Goal: Task Accomplishment & Management: Use online tool/utility

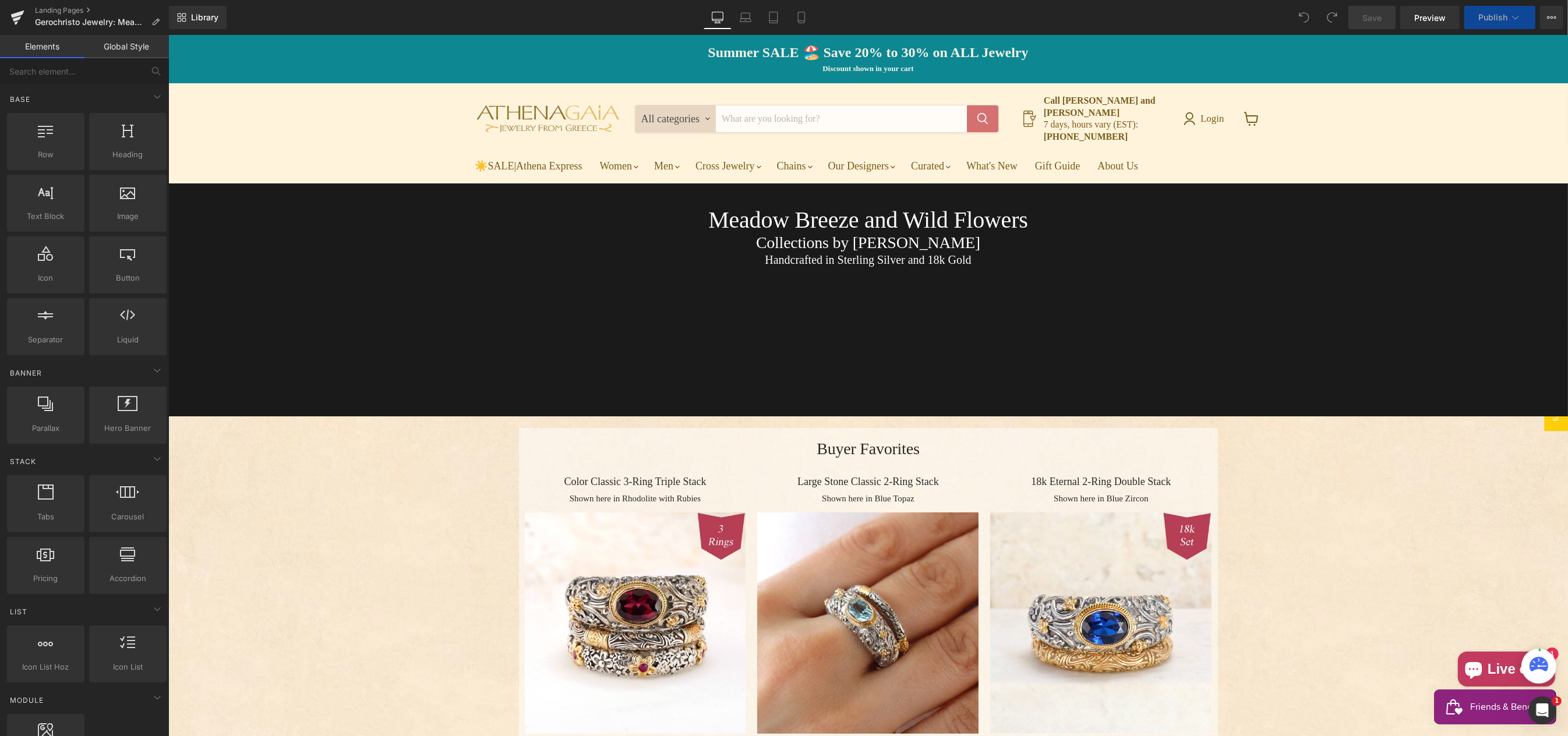
select select "Rhodolite (red)"
drag, startPoint x: 0, startPoint y: 0, endPoint x: 1493, endPoint y: 19, distance: 1493.1
click at [1493, 19] on span "Publish" at bounding box center [1492, 18] width 29 height 9
select select "Rhodolite (red)"
click at [1492, 18] on span "Publish" at bounding box center [1492, 18] width 29 height 9
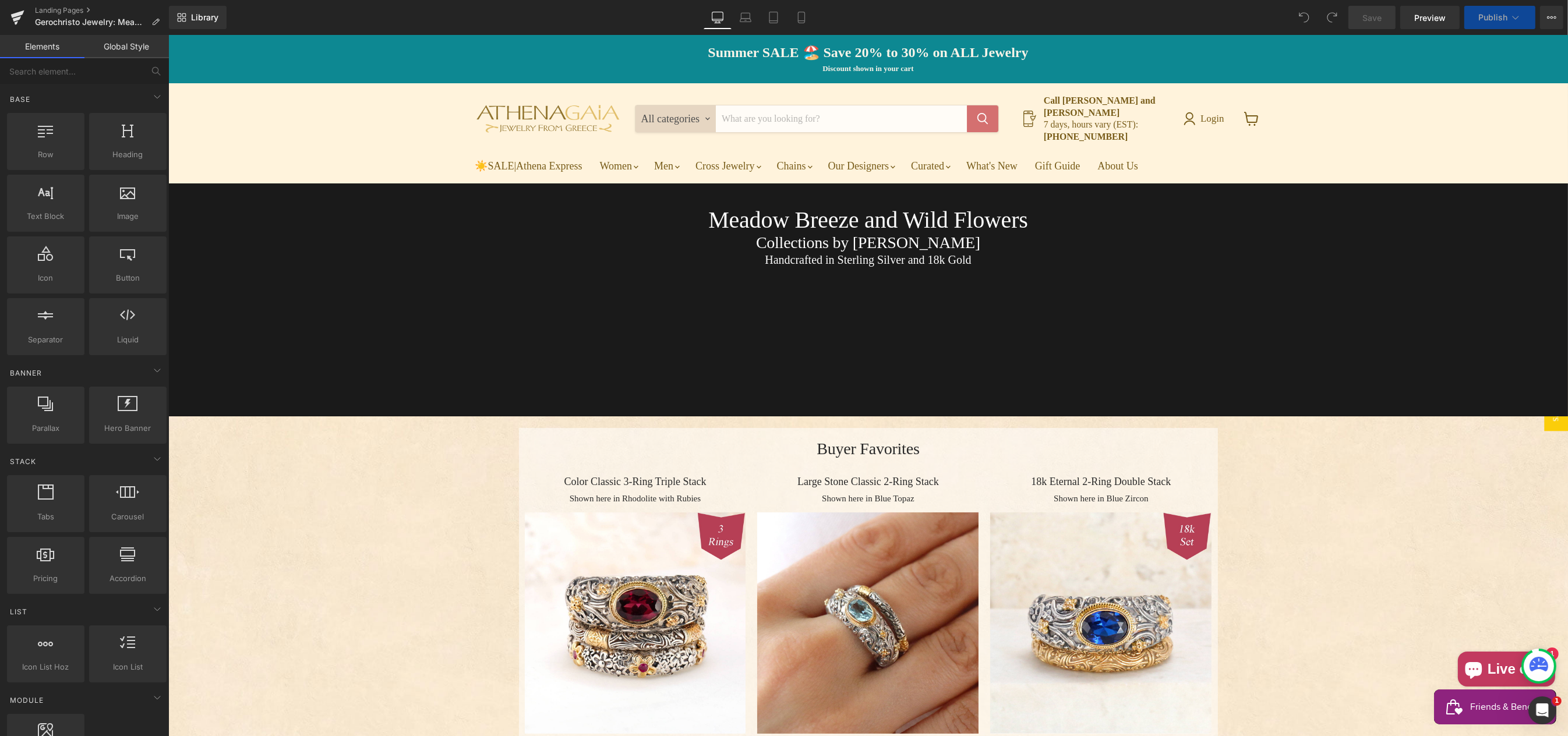
drag, startPoint x: 1492, startPoint y: 18, endPoint x: 1501, endPoint y: 19, distance: 9.1
click at [1501, 19] on span "Publish" at bounding box center [1492, 18] width 29 height 9
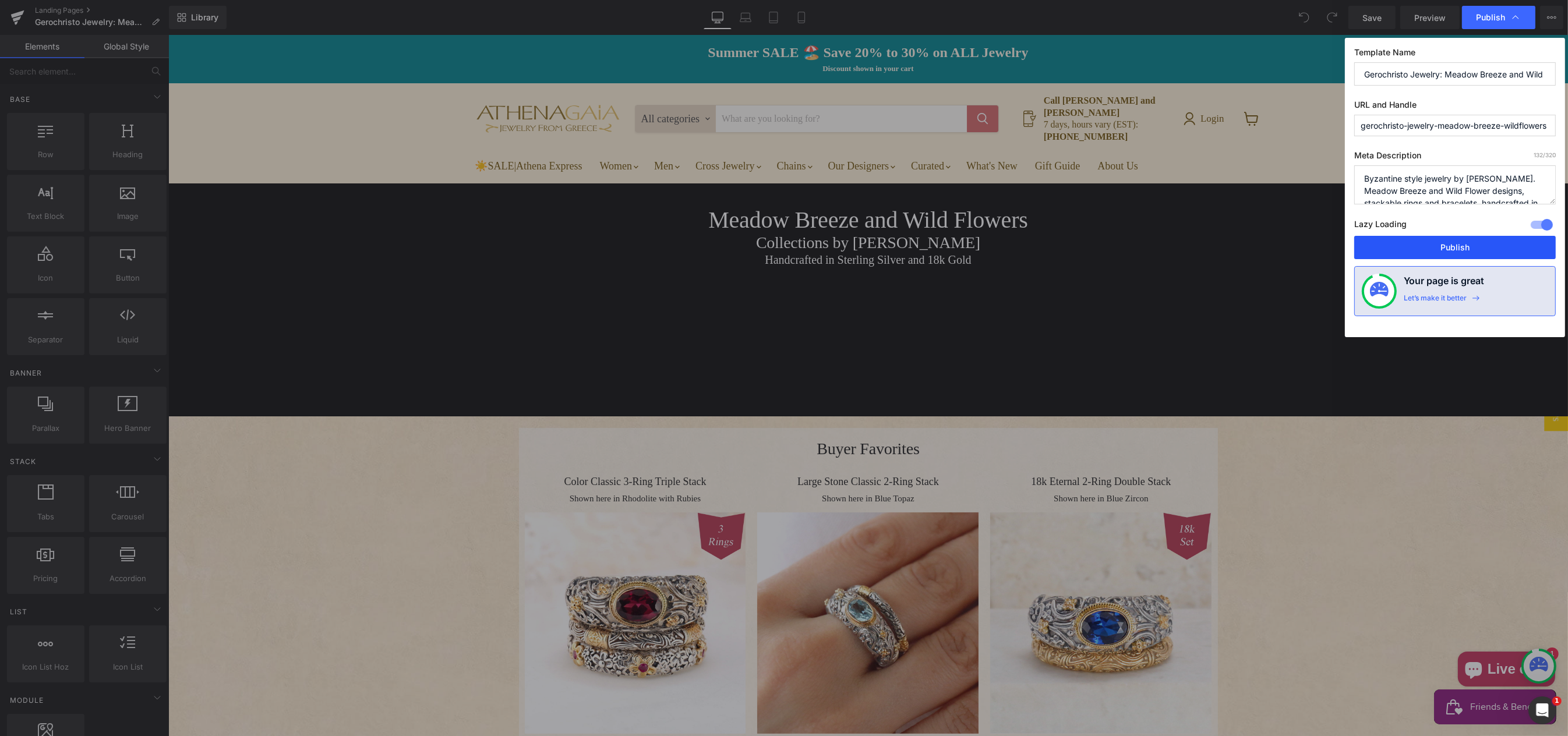
drag, startPoint x: 1501, startPoint y: 19, endPoint x: 1496, endPoint y: 250, distance: 231.1
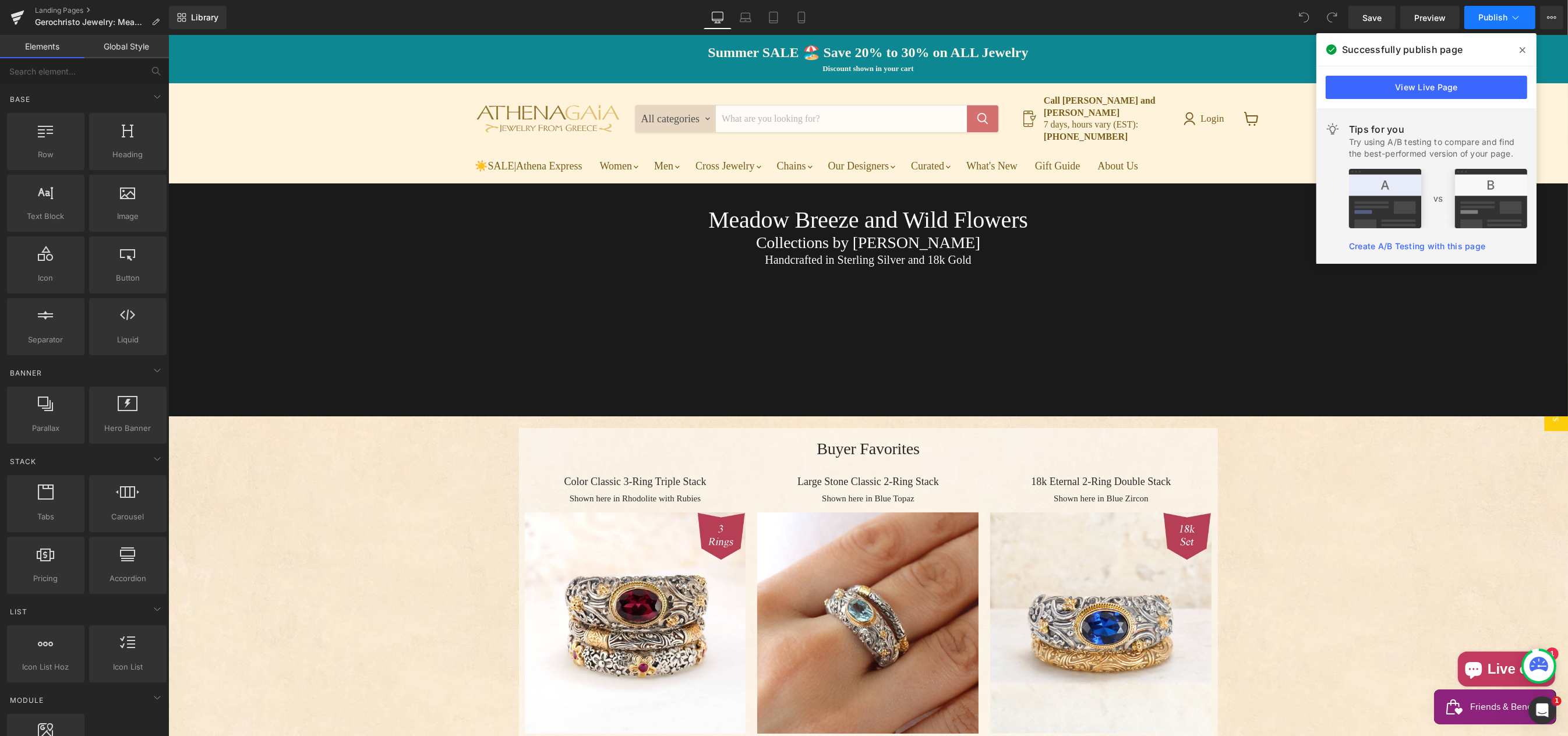
click at [1486, 19] on span "Publish" at bounding box center [1492, 18] width 29 height 9
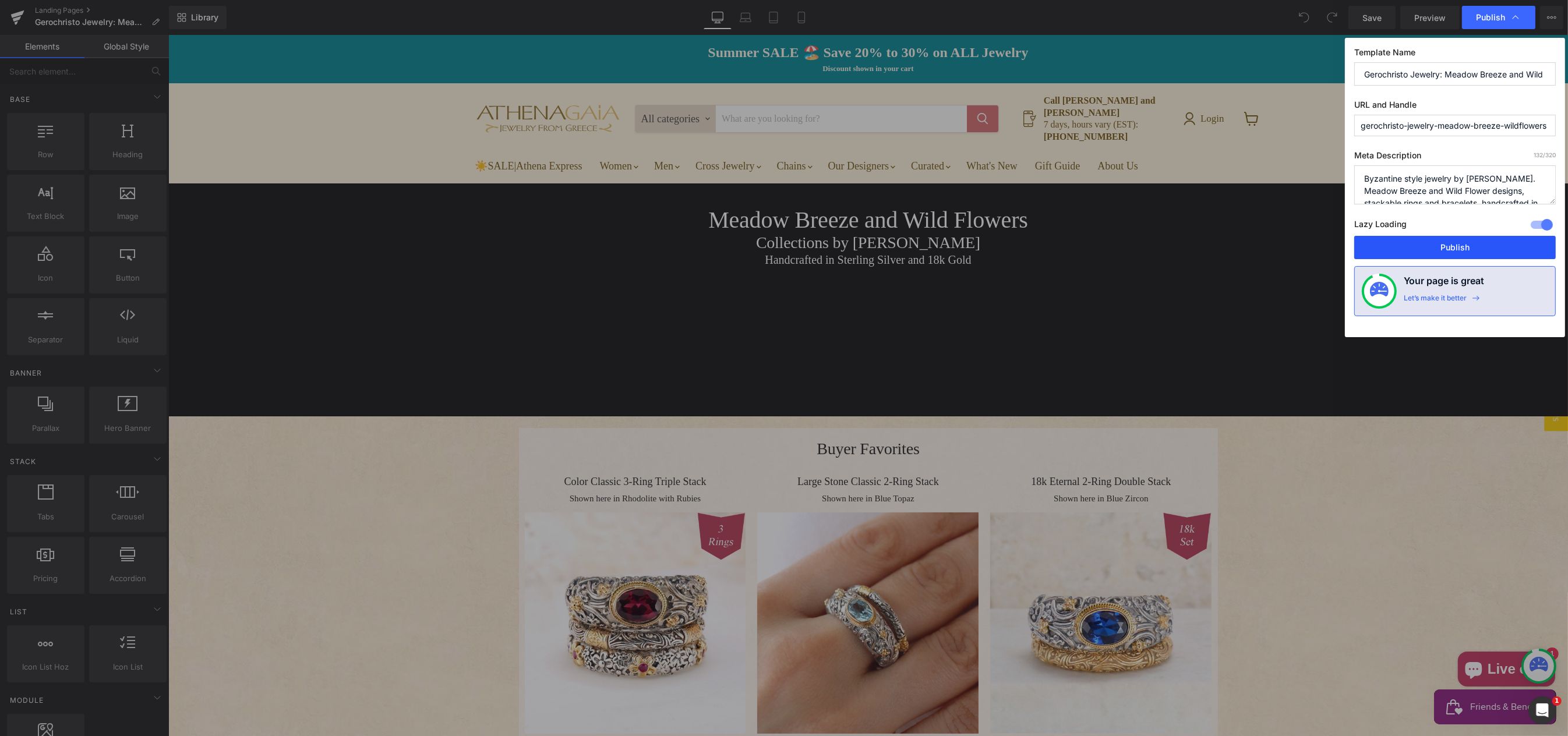
drag, startPoint x: 1542, startPoint y: 227, endPoint x: 1543, endPoint y: 243, distance: 16.0
click at [1543, 227] on div at bounding box center [1541, 225] width 28 height 19
click at [1448, 252] on button "Publish" at bounding box center [1454, 247] width 201 height 23
